Goal: Task Accomplishment & Management: Understand process/instructions

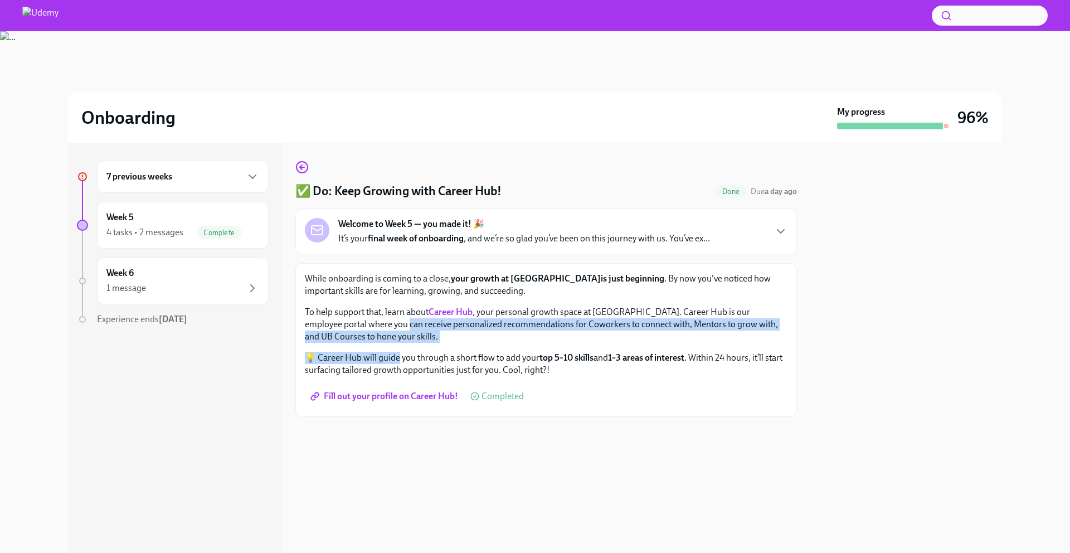
click at [199, 179] on div "7 previous weeks" at bounding box center [182, 176] width 153 height 13
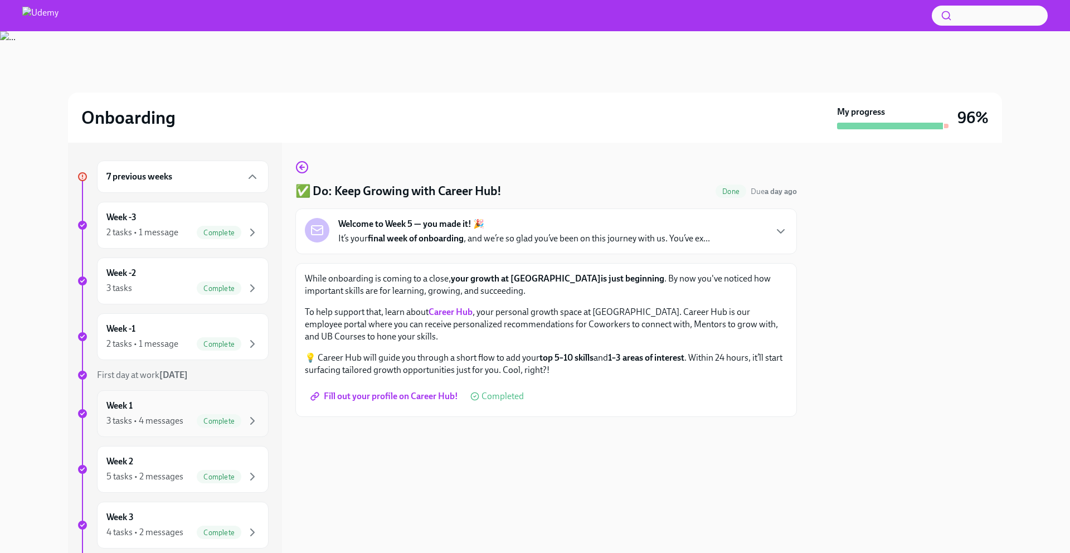
scroll to position [228, 0]
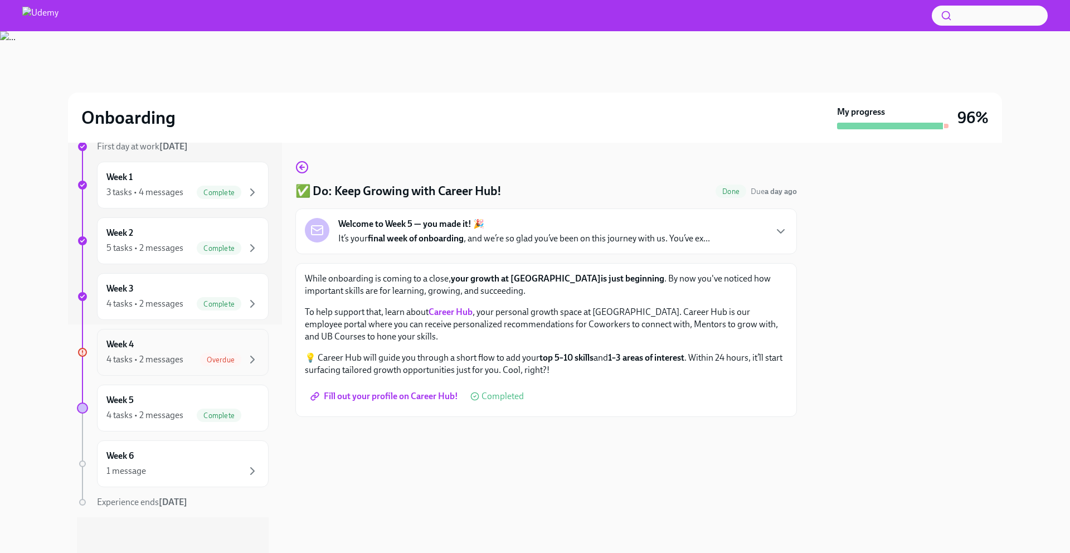
click at [202, 357] on span "Overdue" at bounding box center [220, 360] width 41 height 8
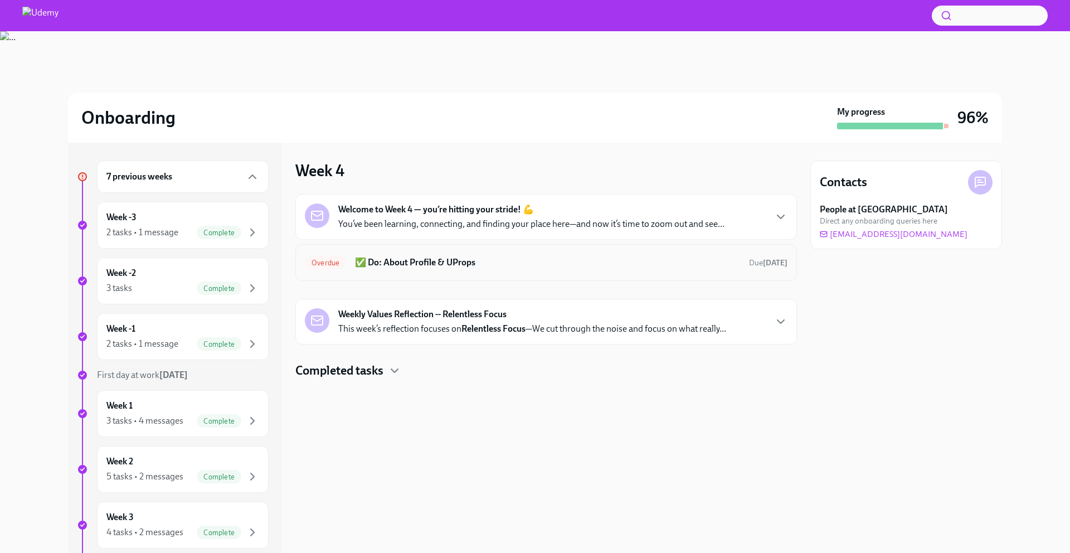
click at [456, 267] on h6 "✅ Do: About Profile & UProps" at bounding box center [547, 262] width 385 height 12
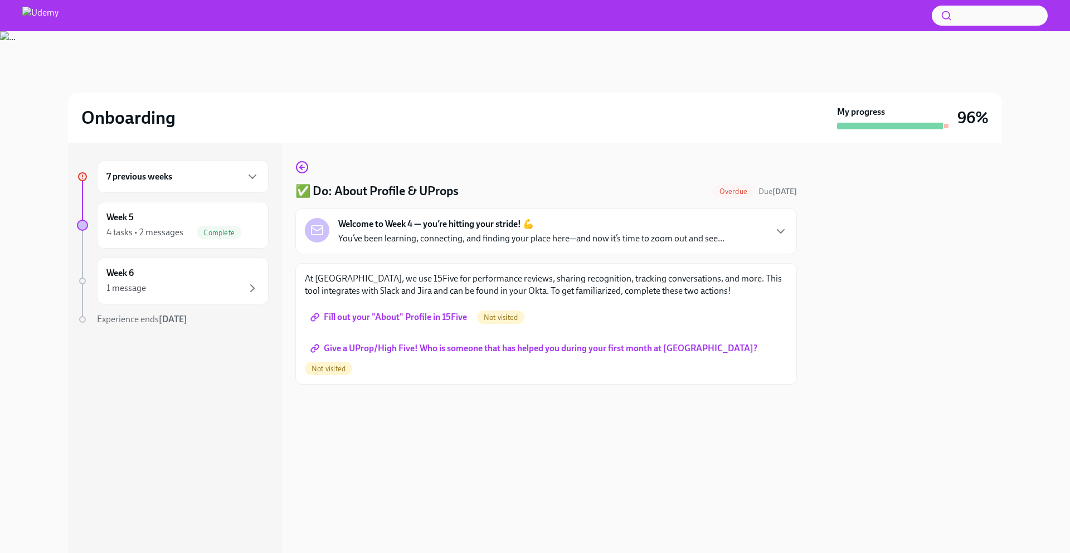
click at [420, 318] on span "Fill out your "About" Profile in 15Five" at bounding box center [390, 316] width 154 height 11
click at [499, 347] on span "Give a UProp/High Five! Who is someone that has helped you during your first mo…" at bounding box center [535, 348] width 445 height 11
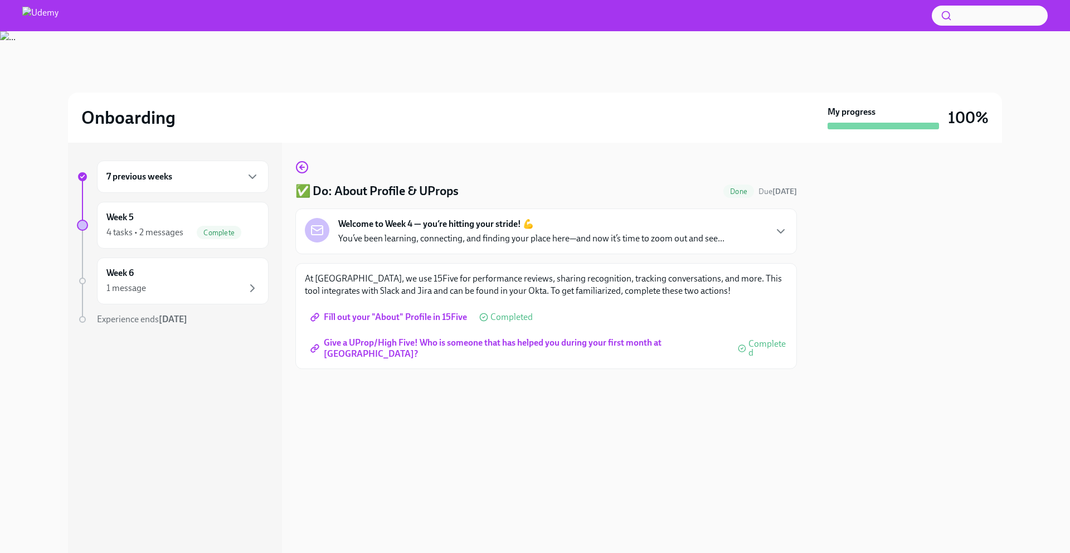
click at [157, 171] on h6 "7 previous weeks" at bounding box center [139, 177] width 66 height 12
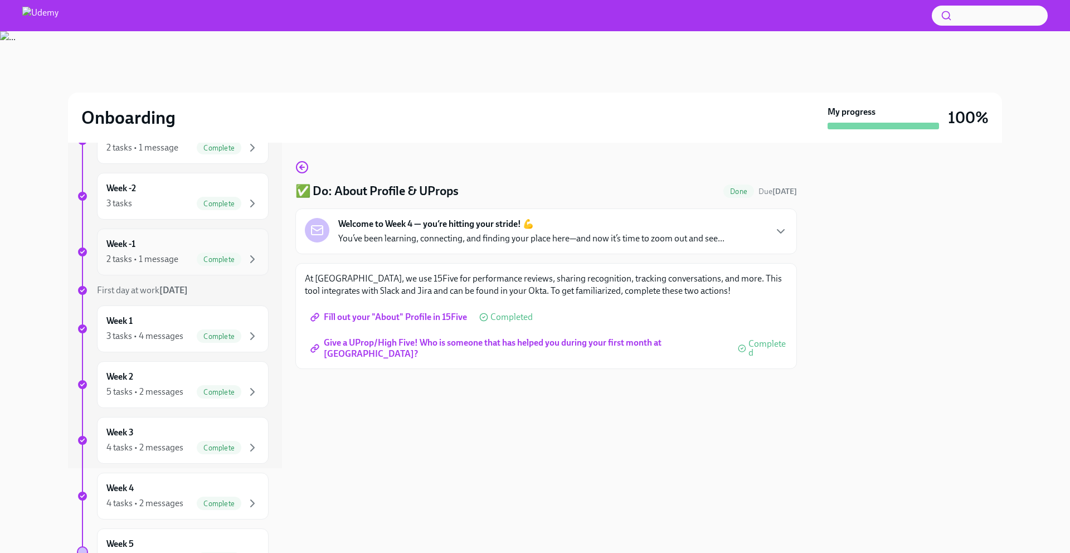
scroll to position [228, 0]
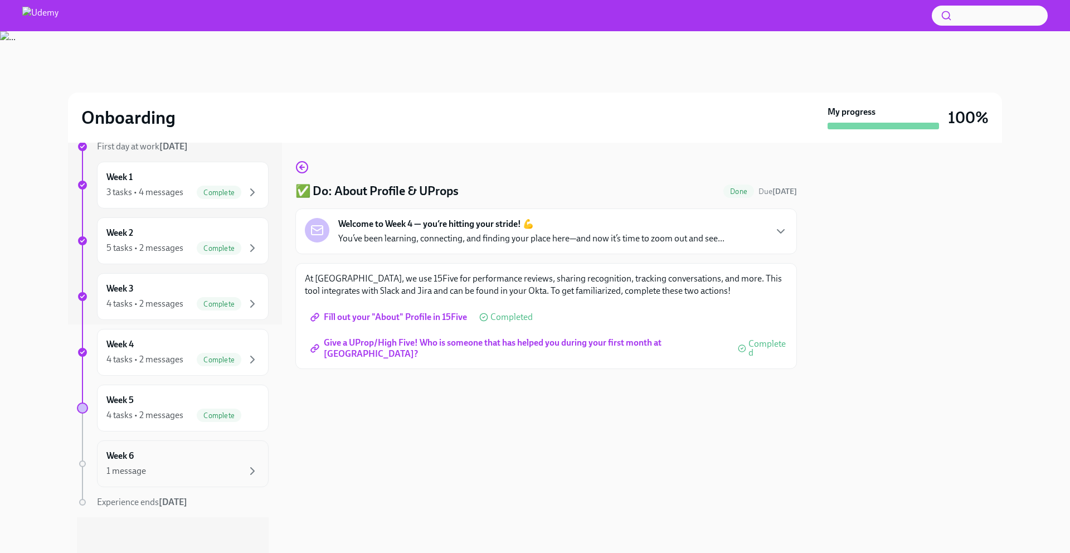
click at [176, 460] on div "Week 6 1 message" at bounding box center [182, 464] width 153 height 28
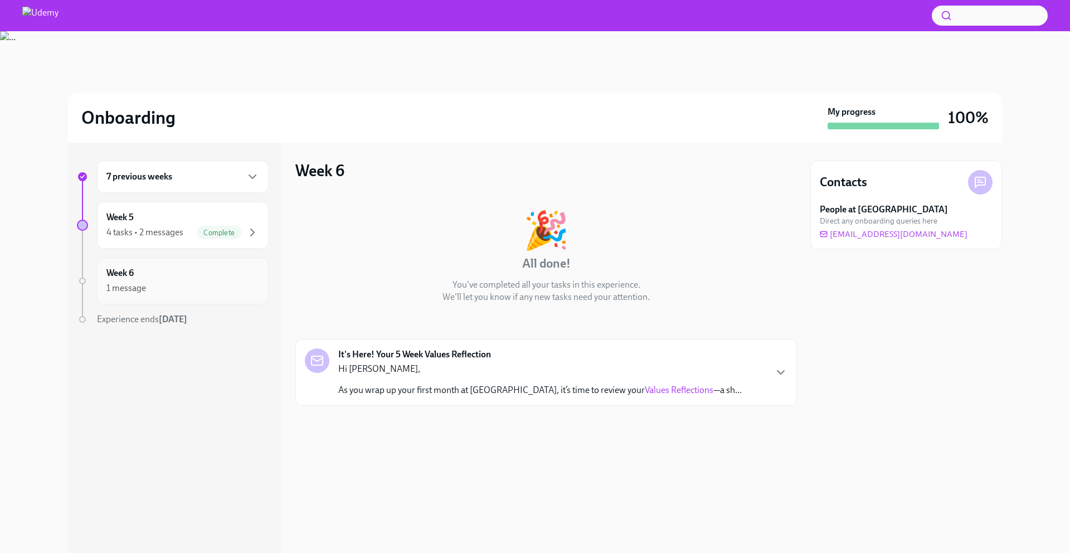
click at [162, 283] on div "1 message" at bounding box center [182, 287] width 153 height 13
click at [468, 397] on div "It's Here! Your 5 Week Values Reflection Hi [PERSON_NAME], As you wrap up your …" at bounding box center [546, 372] width 502 height 67
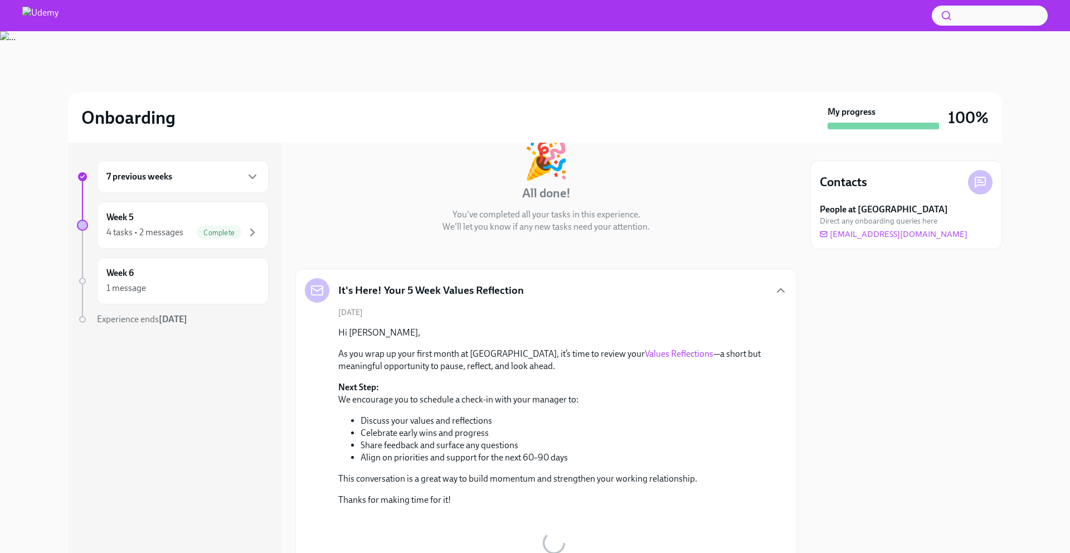
scroll to position [77, 0]
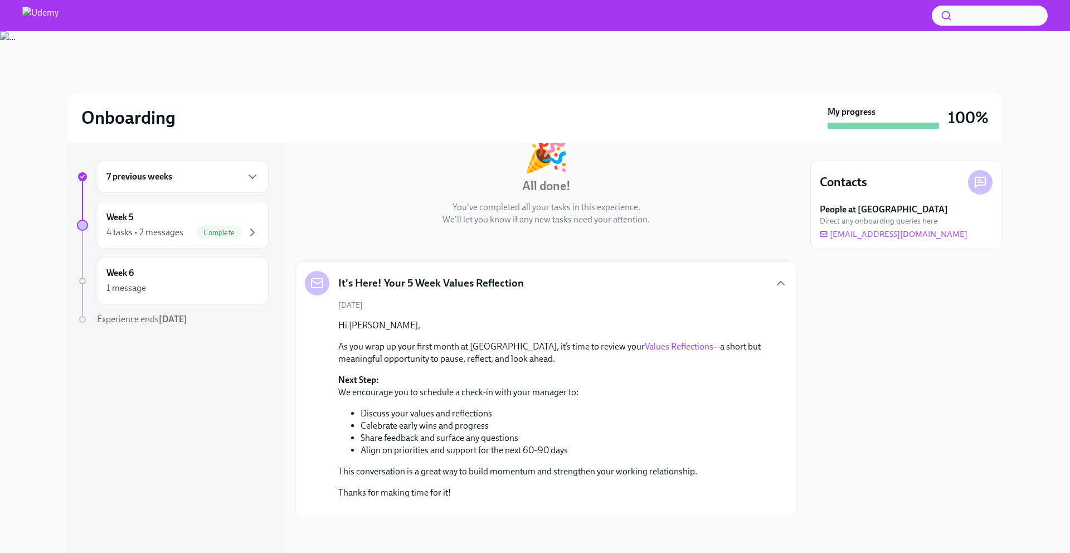
click at [422, 393] on p "Next Step: We encourage you to schedule a check-in with your manager to:" at bounding box center [553, 386] width 431 height 25
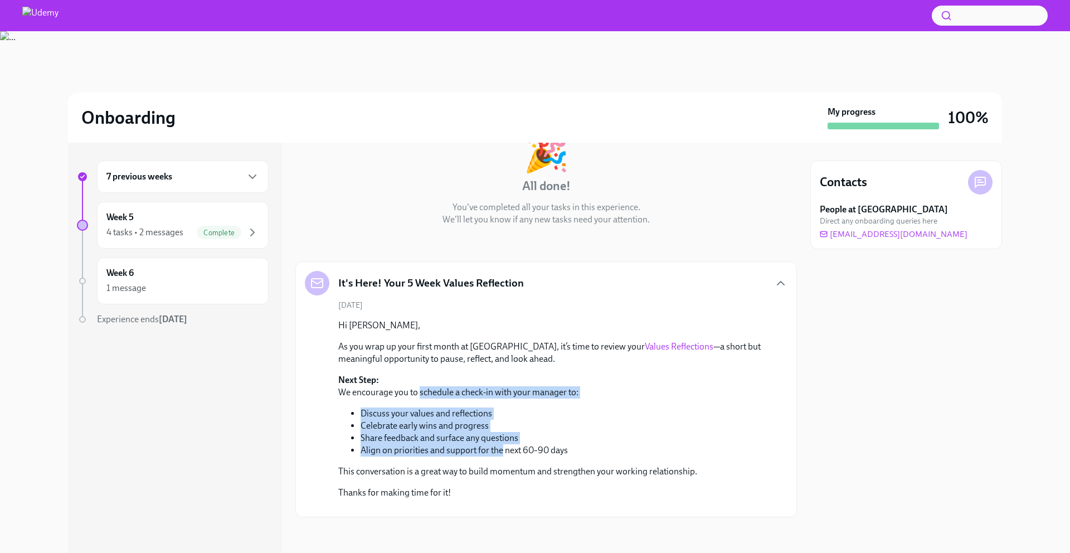
drag, startPoint x: 422, startPoint y: 393, endPoint x: 493, endPoint y: 449, distance: 90.4
click at [493, 449] on div "Hi [PERSON_NAME], As you wrap up your first month at [GEOGRAPHIC_DATA], it’s ti…" at bounding box center [553, 408] width 431 height 179
click at [537, 280] on div "It's Here! Your 5 Week Values Reflection" at bounding box center [546, 283] width 483 height 25
